Goal: Transaction & Acquisition: Purchase product/service

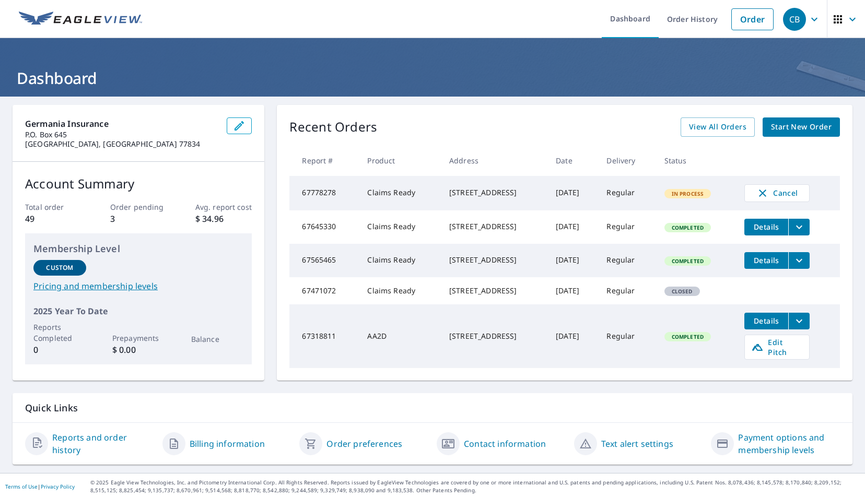
click at [449, 188] on div "[STREET_ADDRESS]" at bounding box center [494, 192] width 90 height 10
click at [314, 191] on td "67778278" at bounding box center [323, 193] width 69 height 34
click at [382, 196] on td "Claims Ready" at bounding box center [400, 193] width 82 height 34
click at [478, 193] on div "[STREET_ADDRESS]" at bounding box center [494, 192] width 90 height 10
click at [740, 23] on link "Order" at bounding box center [752, 19] width 42 height 22
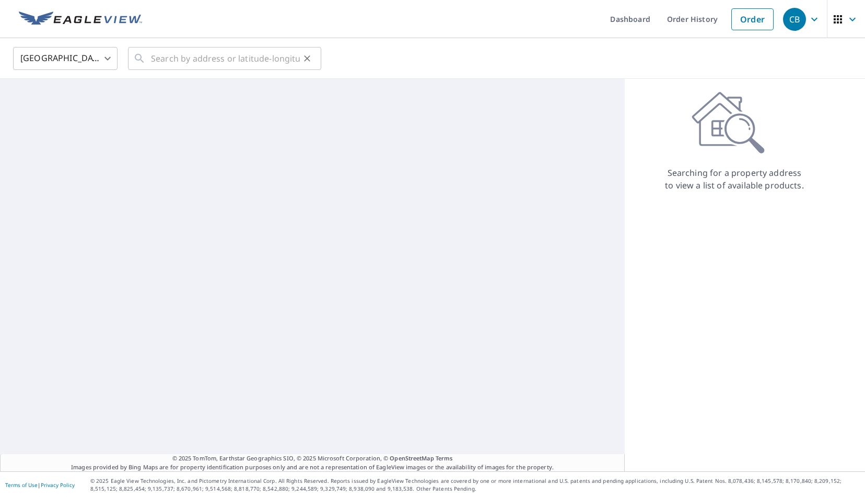
click at [137, 57] on icon at bounding box center [139, 58] width 13 height 13
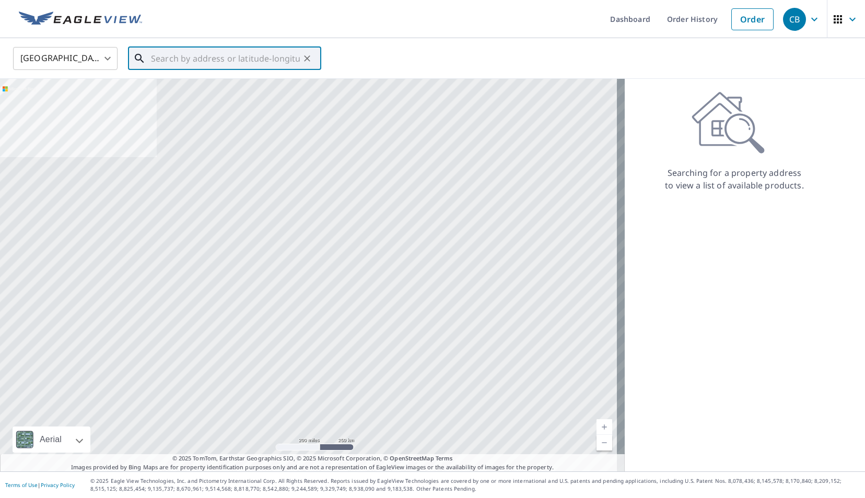
paste input "[STREET_ADDRESS]"
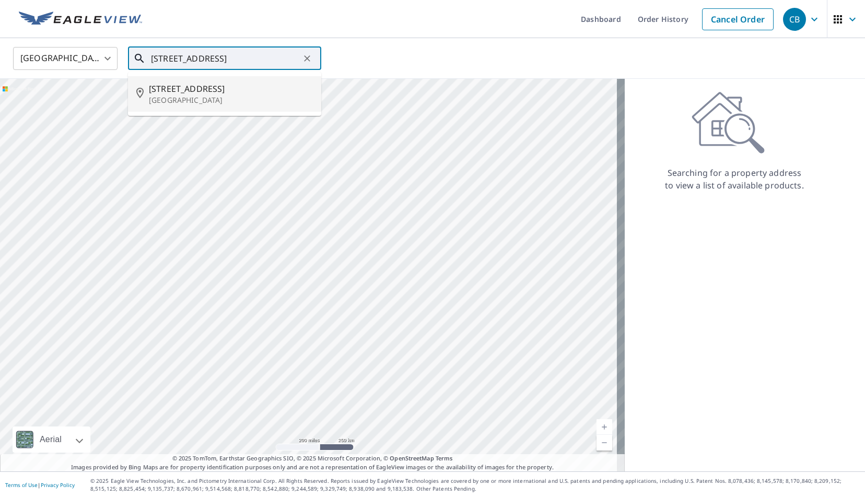
click at [184, 87] on span "[STREET_ADDRESS]" at bounding box center [231, 88] width 164 height 13
type input "[STREET_ADDRESS]"
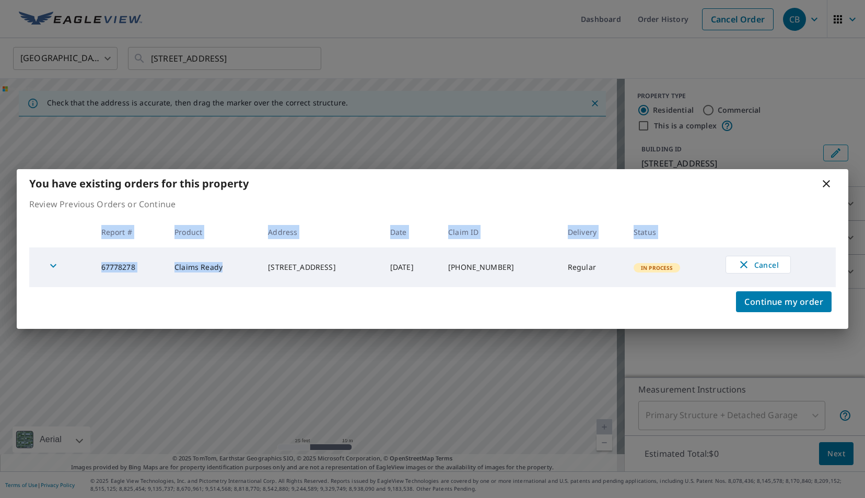
drag, startPoint x: 397, startPoint y: 295, endPoint x: 246, endPoint y: 273, distance: 152.6
click at [246, 273] on div "You have existing orders for this property Review Previous Orders or Continue R…" at bounding box center [432, 249] width 831 height 160
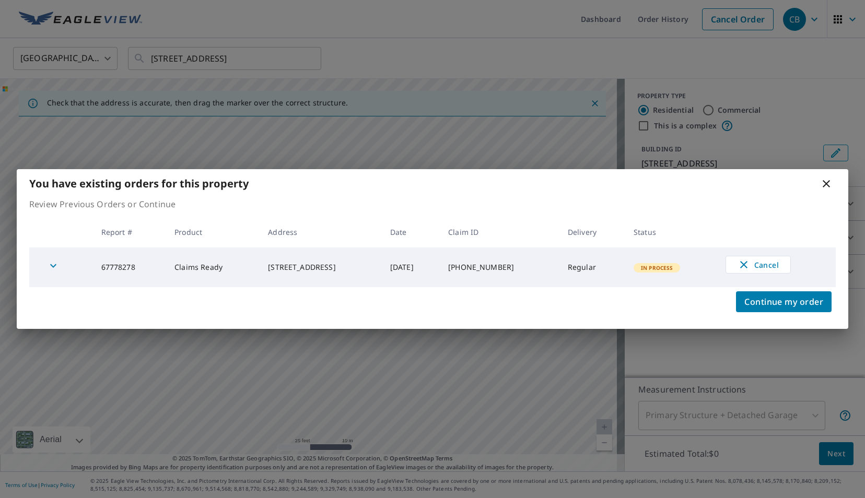
drag, startPoint x: 246, startPoint y: 273, endPoint x: 344, endPoint y: 385, distance: 148.4
click at [344, 385] on div "You have existing orders for this property Review Previous Orders or Continue R…" at bounding box center [432, 249] width 865 height 498
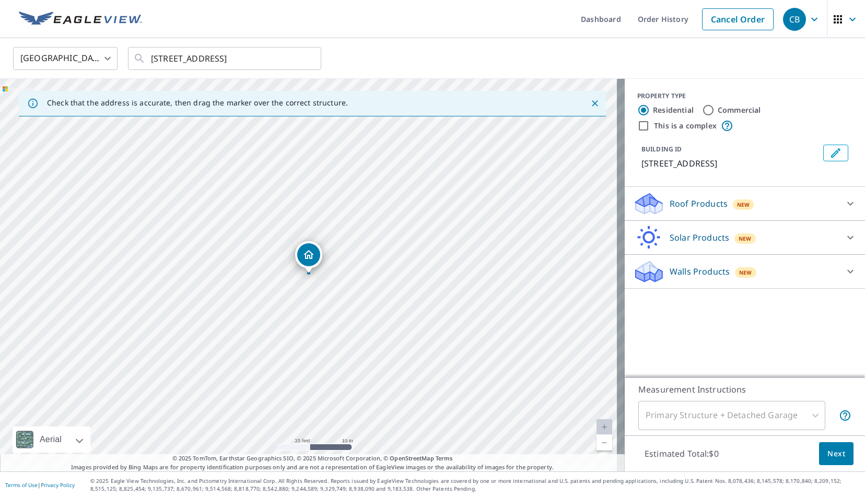
click at [322, 222] on div "[STREET_ADDRESS]" at bounding box center [312, 275] width 624 height 393
drag, startPoint x: 324, startPoint y: 231, endPoint x: 336, endPoint y: 225, distance: 13.8
click at [336, 225] on div "[STREET_ADDRESS]" at bounding box center [312, 275] width 624 height 393
click at [297, 195] on div "[STREET_ADDRESS]" at bounding box center [312, 275] width 624 height 393
drag, startPoint x: 299, startPoint y: 191, endPoint x: 290, endPoint y: 232, distance: 42.2
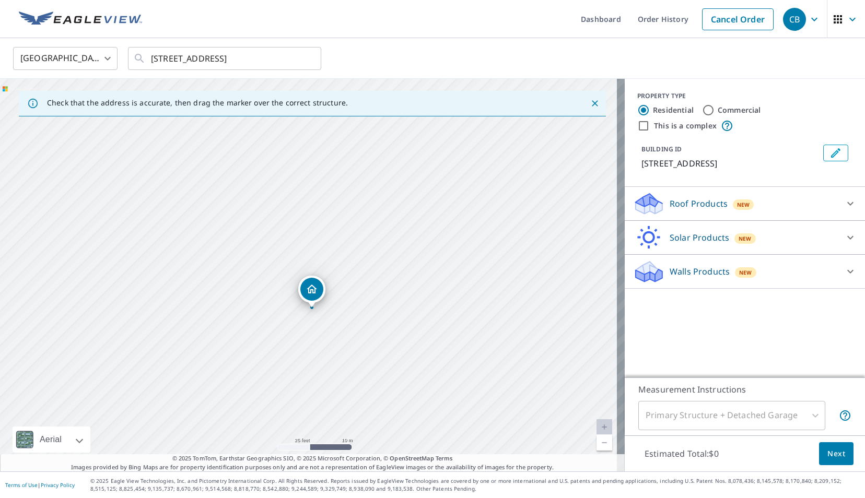
click at [290, 232] on div "[STREET_ADDRESS]" at bounding box center [312, 275] width 624 height 393
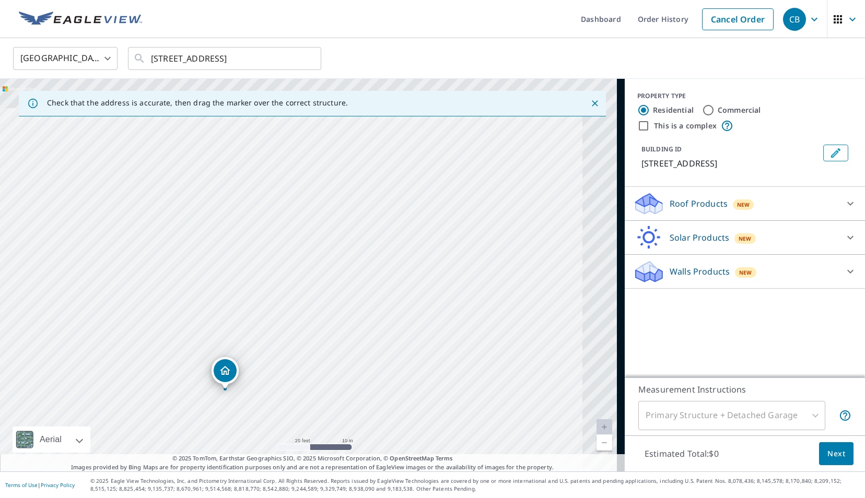
click at [288, 286] on div "[STREET_ADDRESS]" at bounding box center [312, 275] width 624 height 393
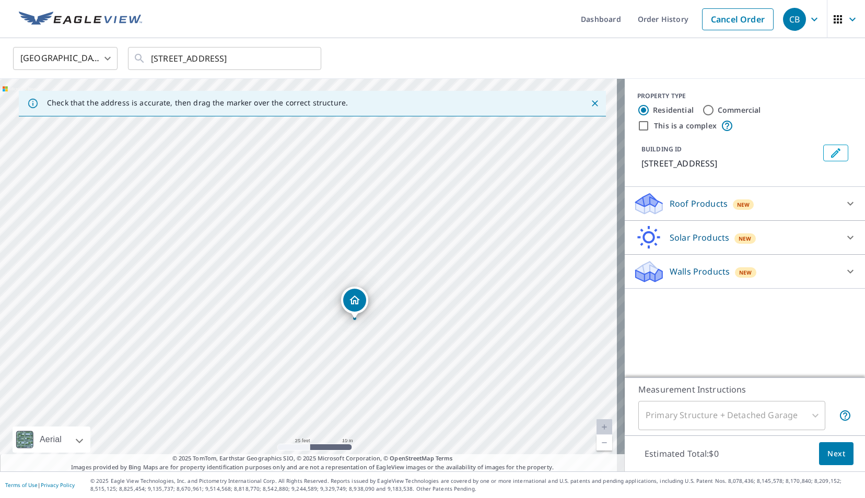
drag, startPoint x: 384, startPoint y: 166, endPoint x: 414, endPoint y: 162, distance: 29.5
click at [412, 154] on div "[STREET_ADDRESS]" at bounding box center [312, 275] width 624 height 393
